Goal: Check status: Check status

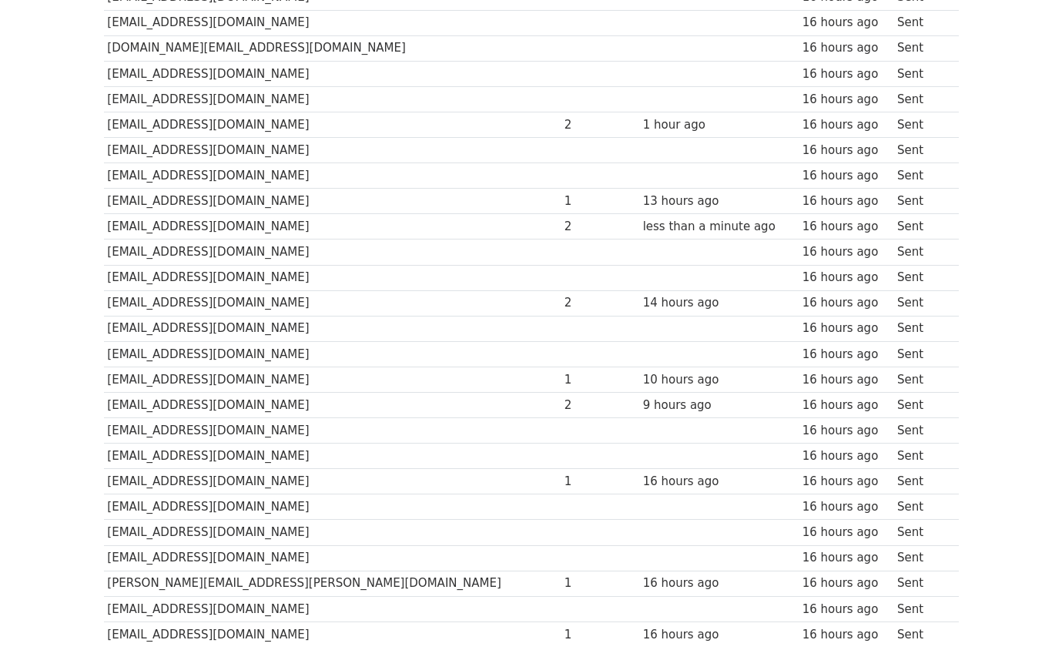
scroll to position [376, 0]
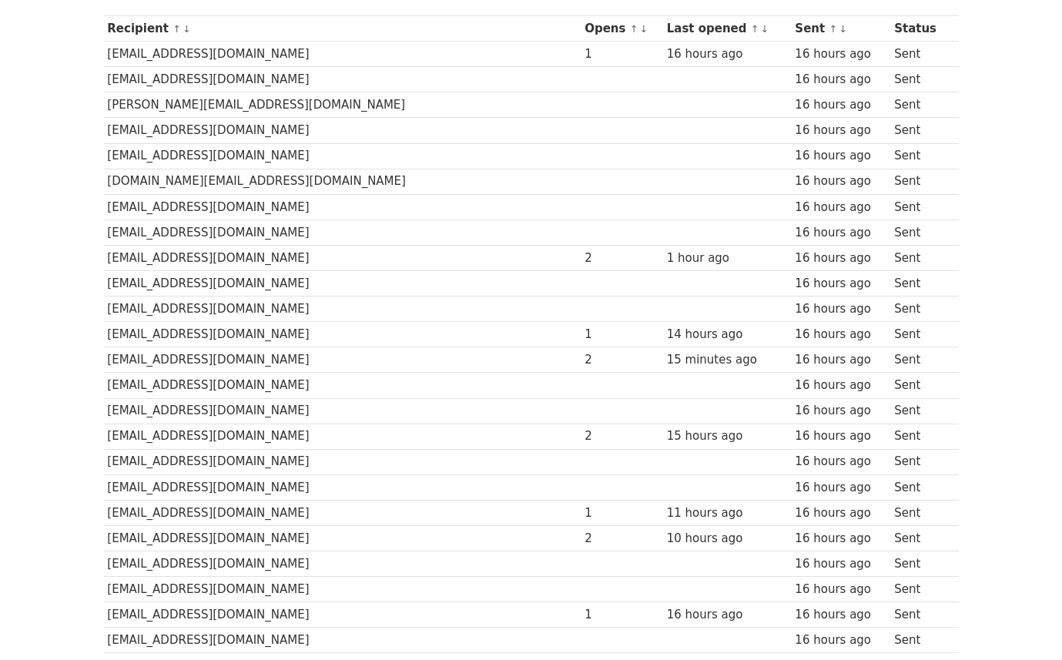
scroll to position [147, 0]
